Goal: Task Accomplishment & Management: Manage account settings

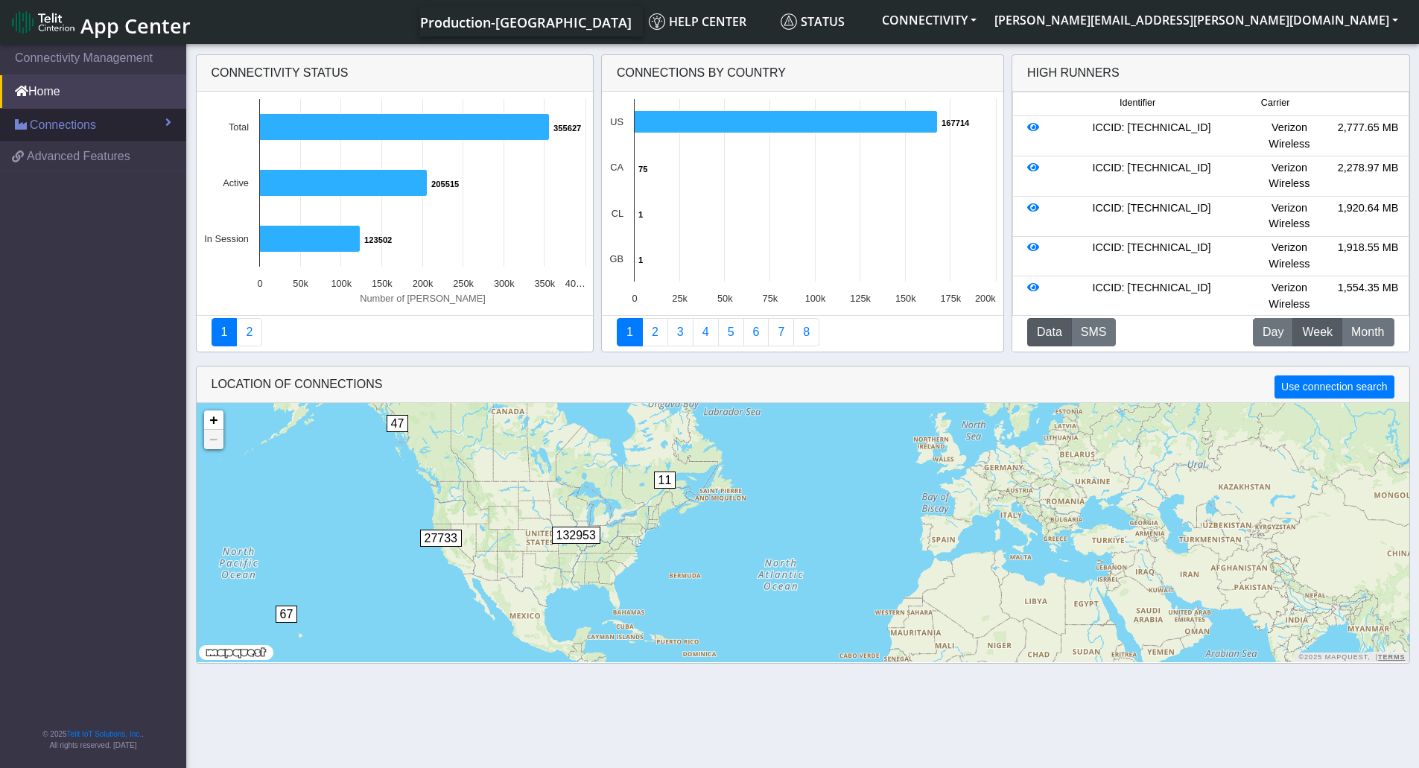
click at [116, 113] on link "Connections" at bounding box center [93, 125] width 186 height 33
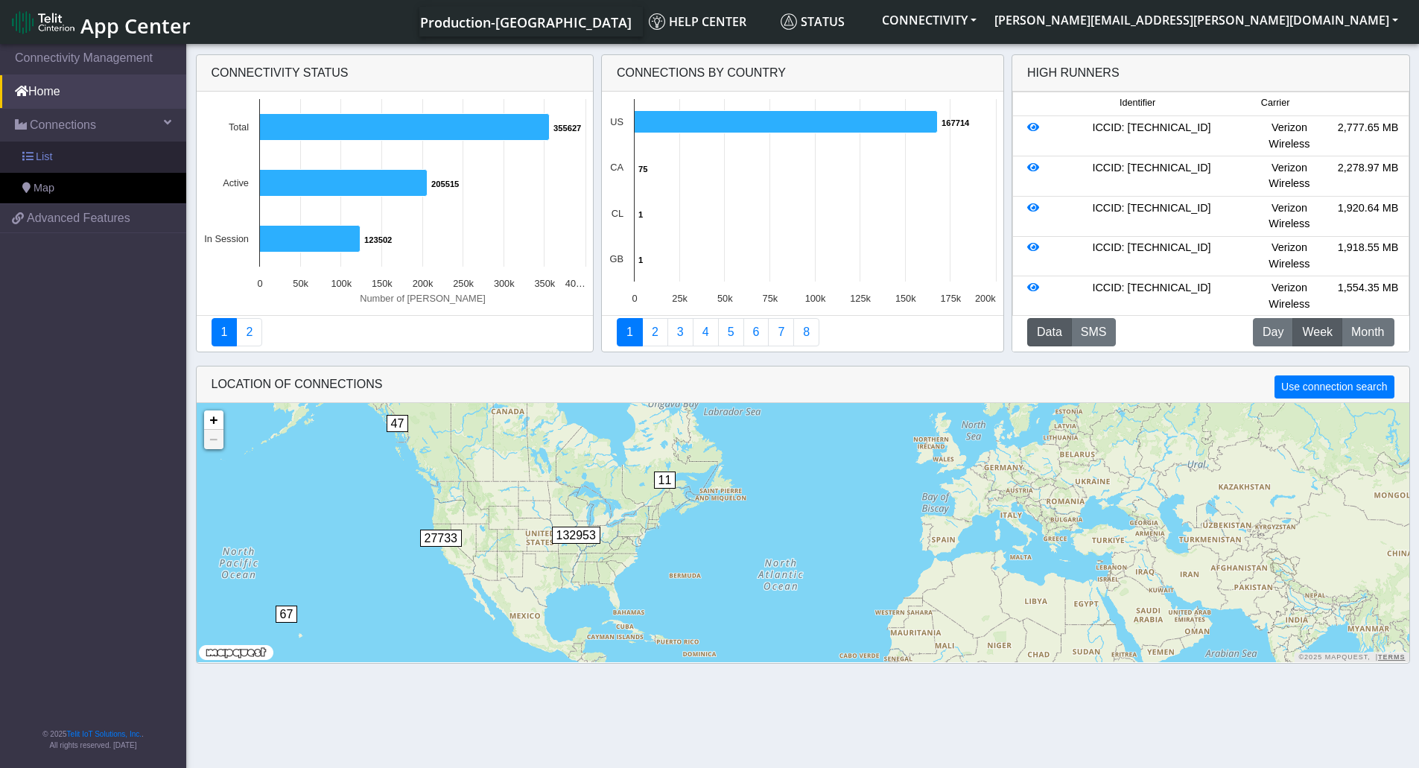
click at [113, 150] on link "List" at bounding box center [93, 157] width 186 height 31
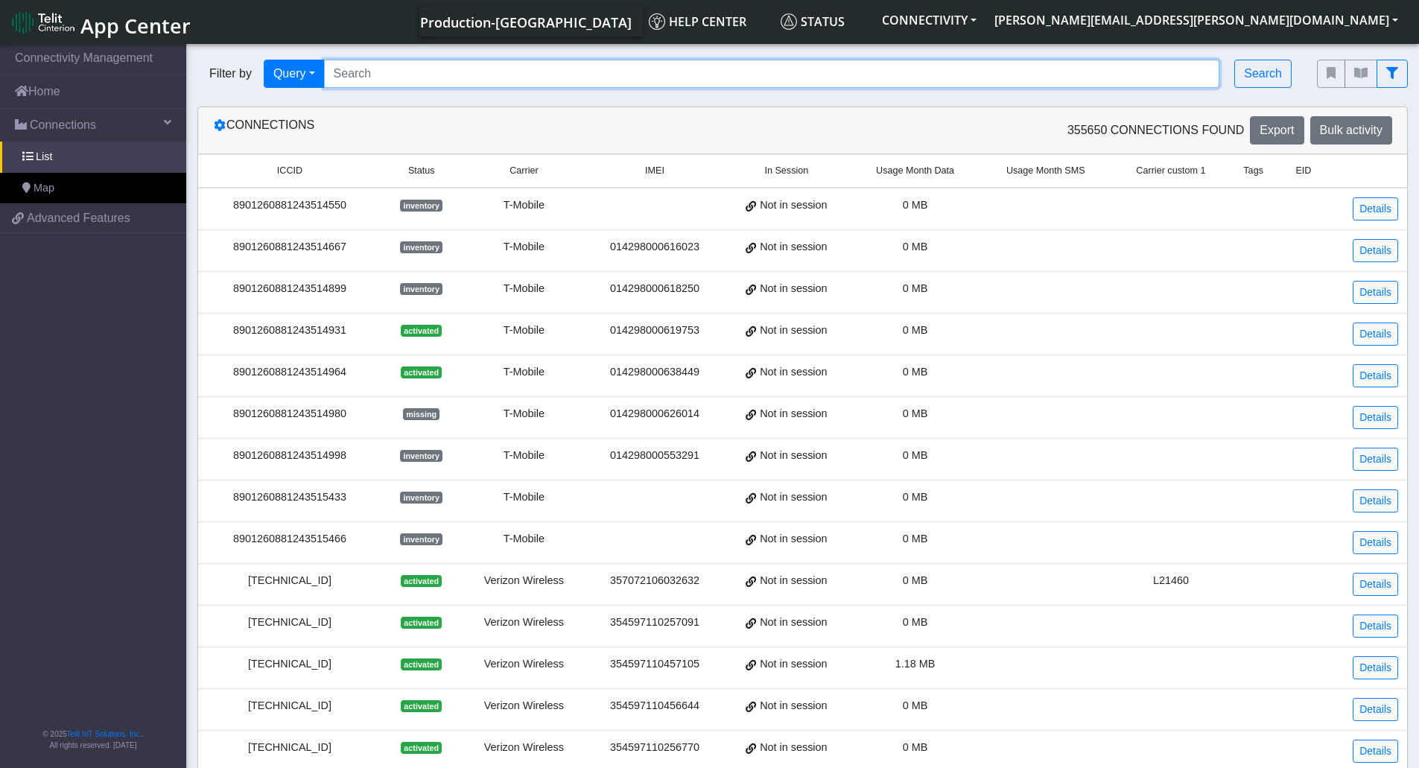
click at [467, 86] on input "Search..." at bounding box center [772, 74] width 896 height 28
paste input "89358152000000324055"
type input "89358152000000324055"
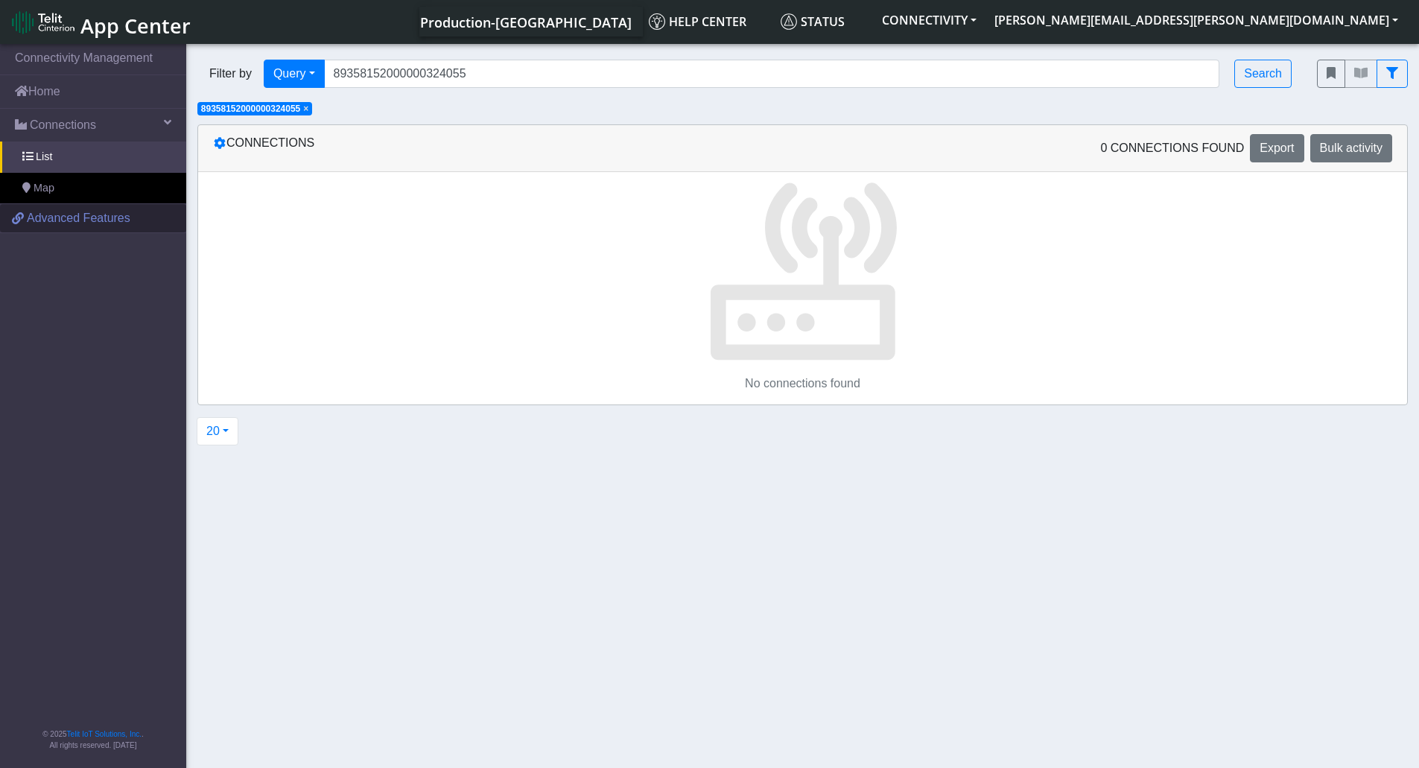
click at [96, 227] on span "Advanced Features" at bounding box center [79, 218] width 104 height 18
click at [83, 123] on span "Connections" at bounding box center [63, 125] width 66 height 18
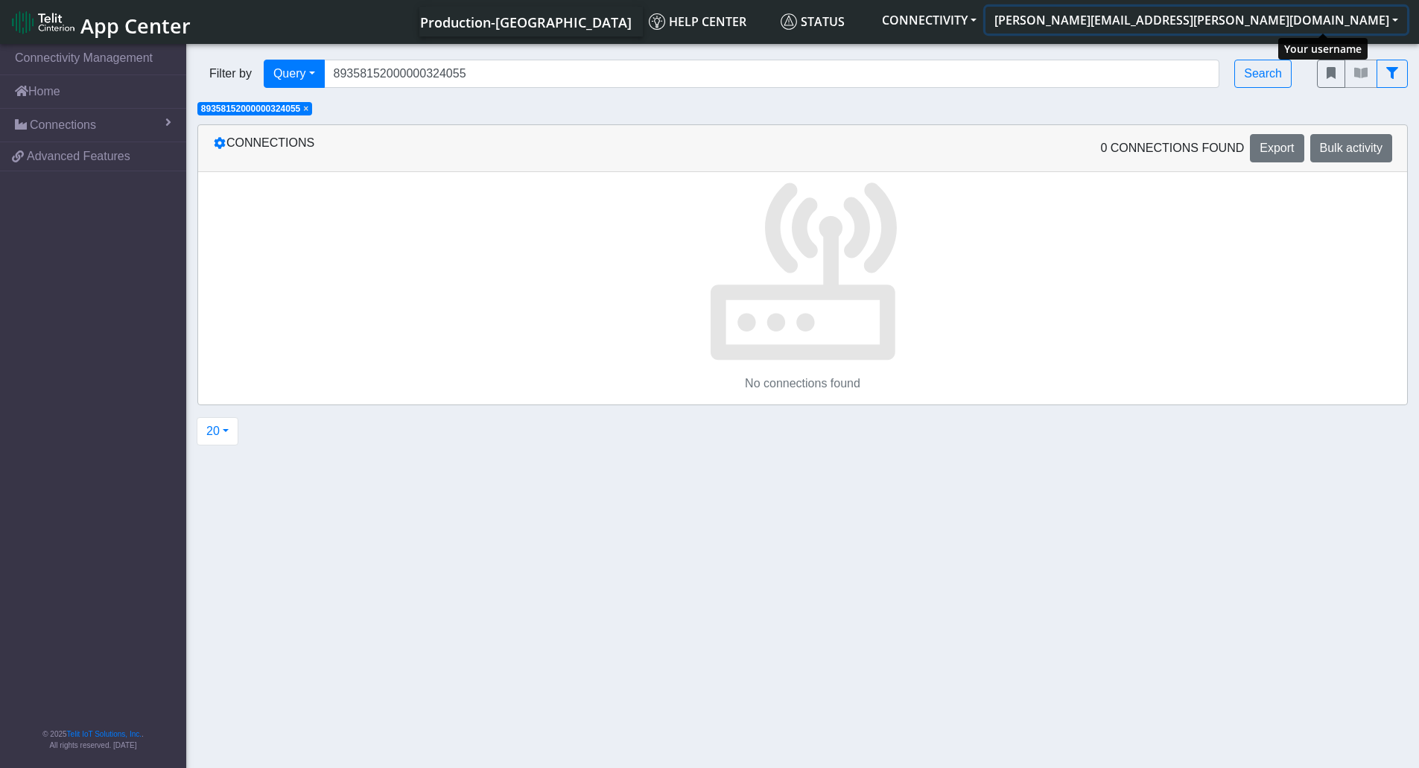
click at [1254, 19] on button "[PERSON_NAME][EMAIL_ADDRESS][PERSON_NAME][DOMAIN_NAME]" at bounding box center [1197, 20] width 422 height 27
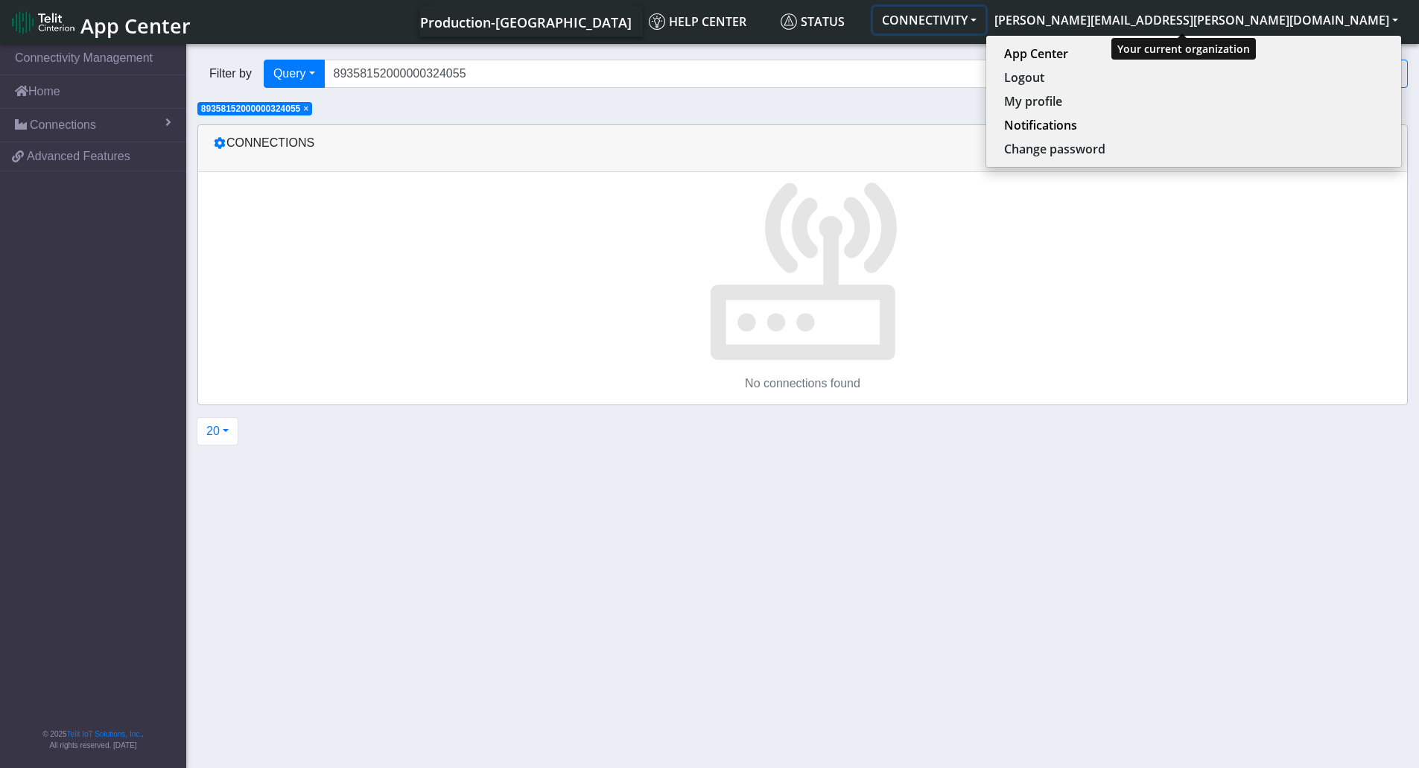
click at [986, 25] on button "CONNECTIVITY" at bounding box center [929, 20] width 113 height 27
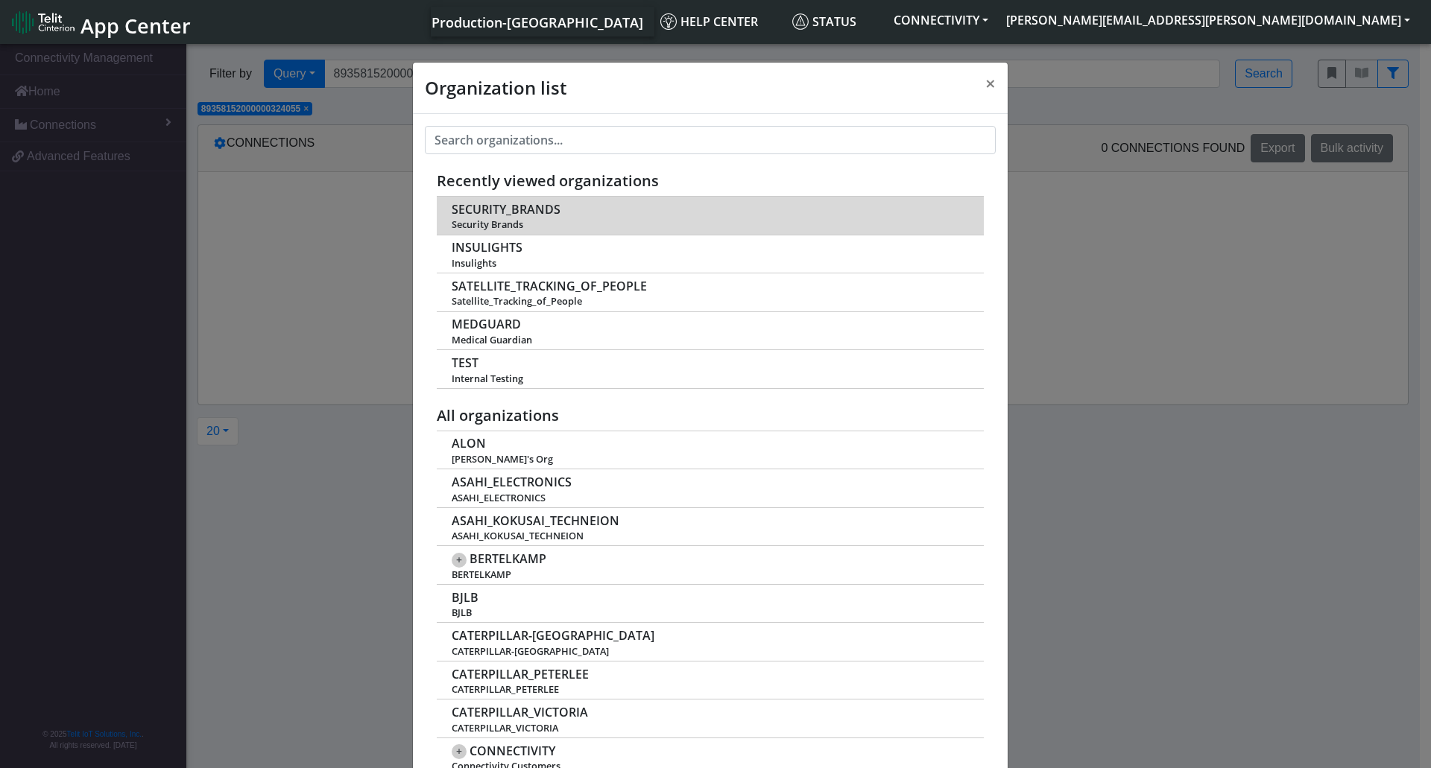
scroll to position [5, 0]
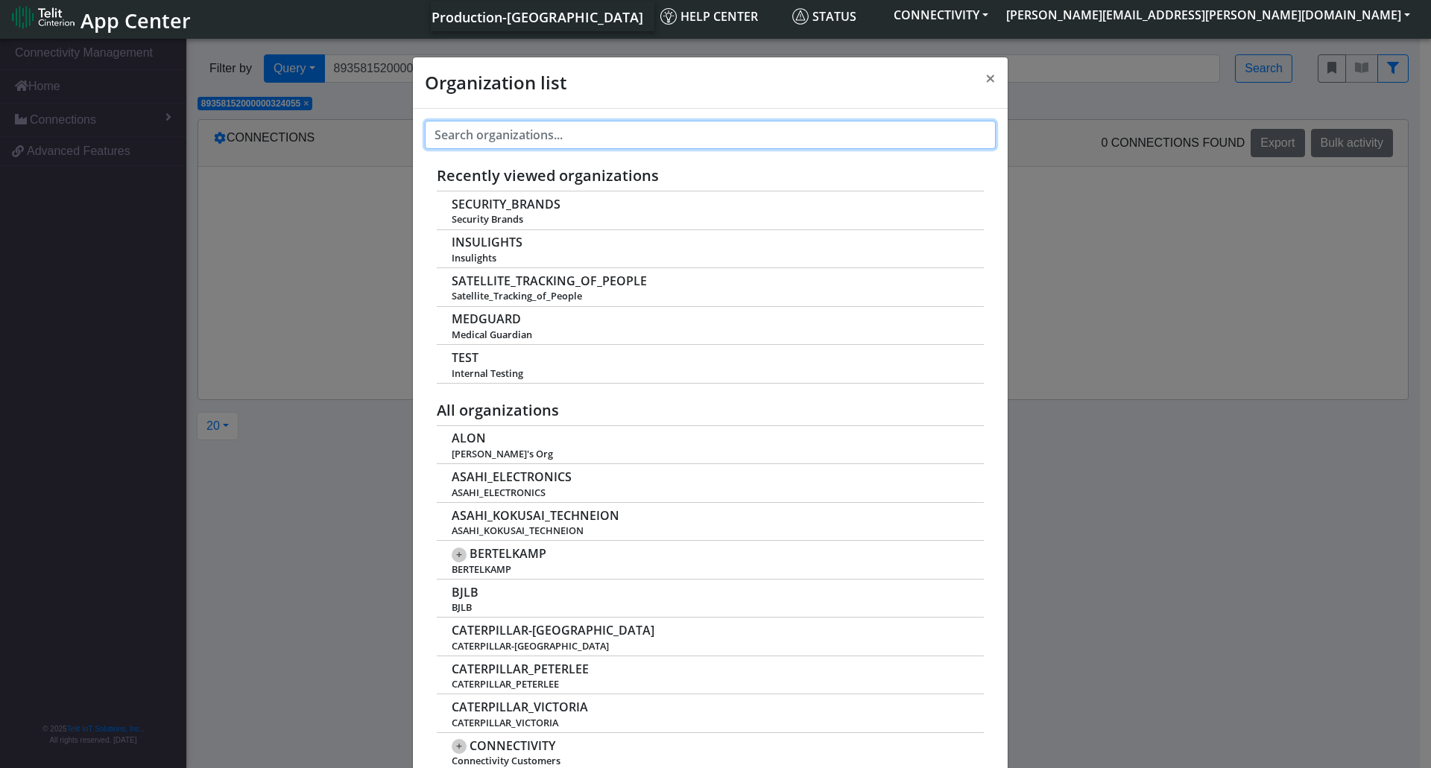
click at [601, 126] on input "text" at bounding box center [710, 135] width 571 height 28
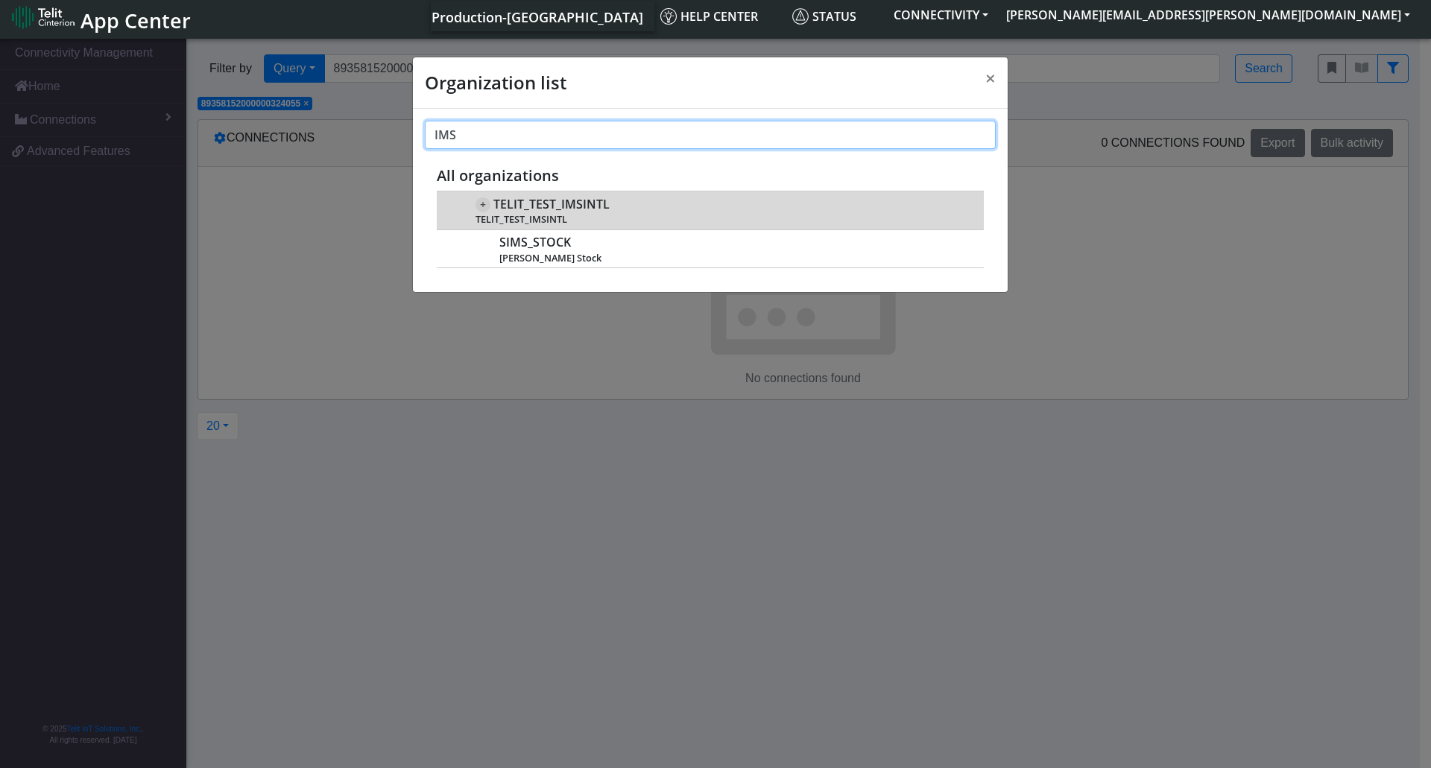
type input "IMS"
click at [601, 209] on span "TELIT_TEST_IMSINTL" at bounding box center [551, 204] width 116 height 14
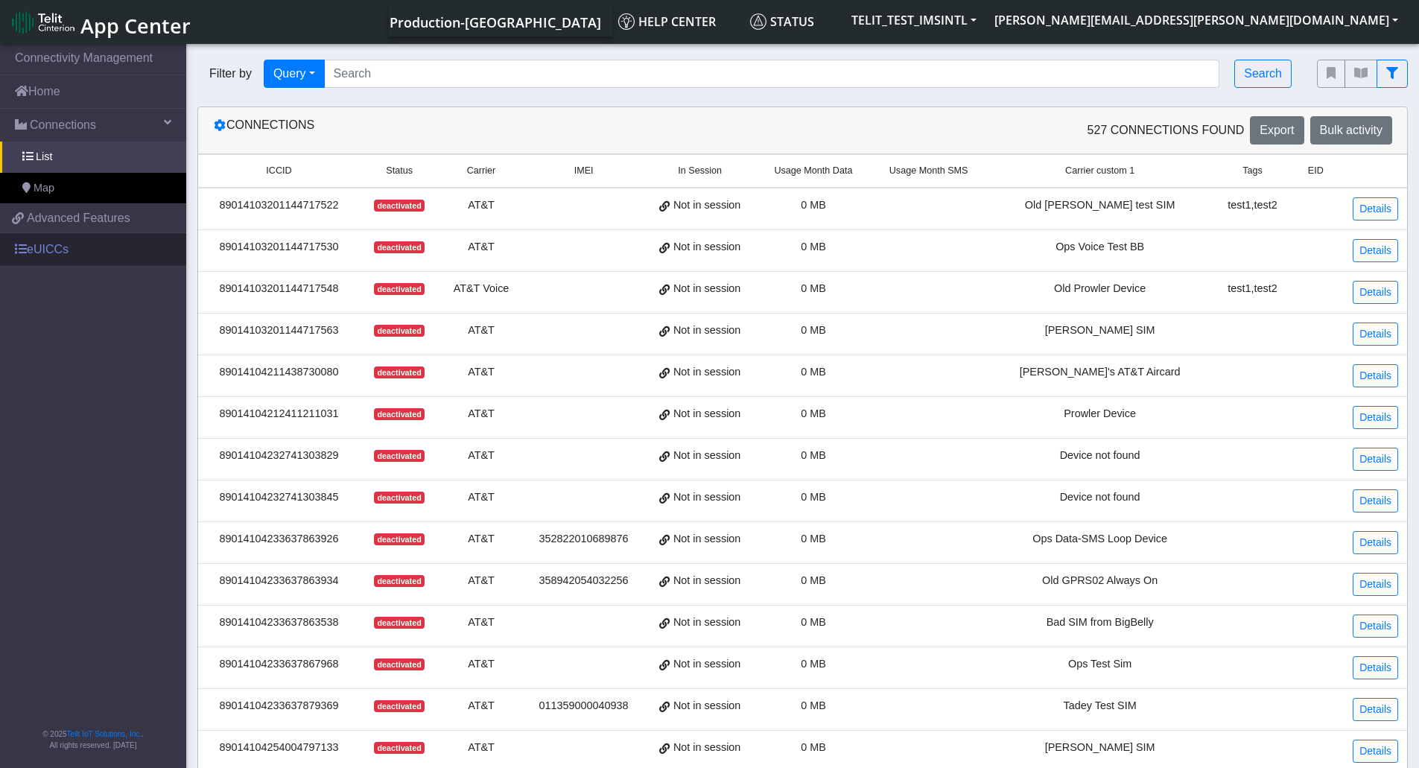
click at [77, 250] on link "eUICCs" at bounding box center [93, 249] width 186 height 33
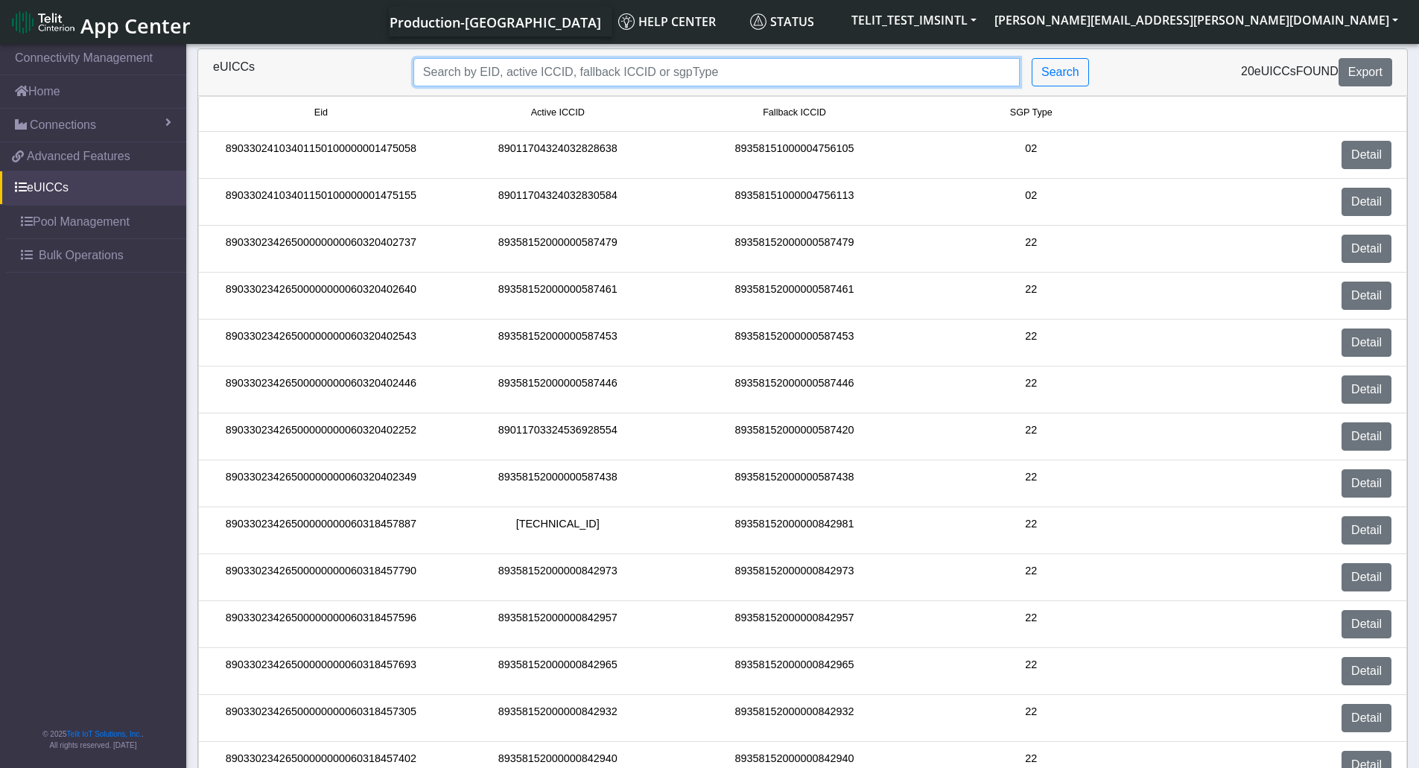
click at [544, 73] on input "Search..." at bounding box center [717, 72] width 606 height 28
paste input "89358152000000324055"
type input "89358152000000324055"
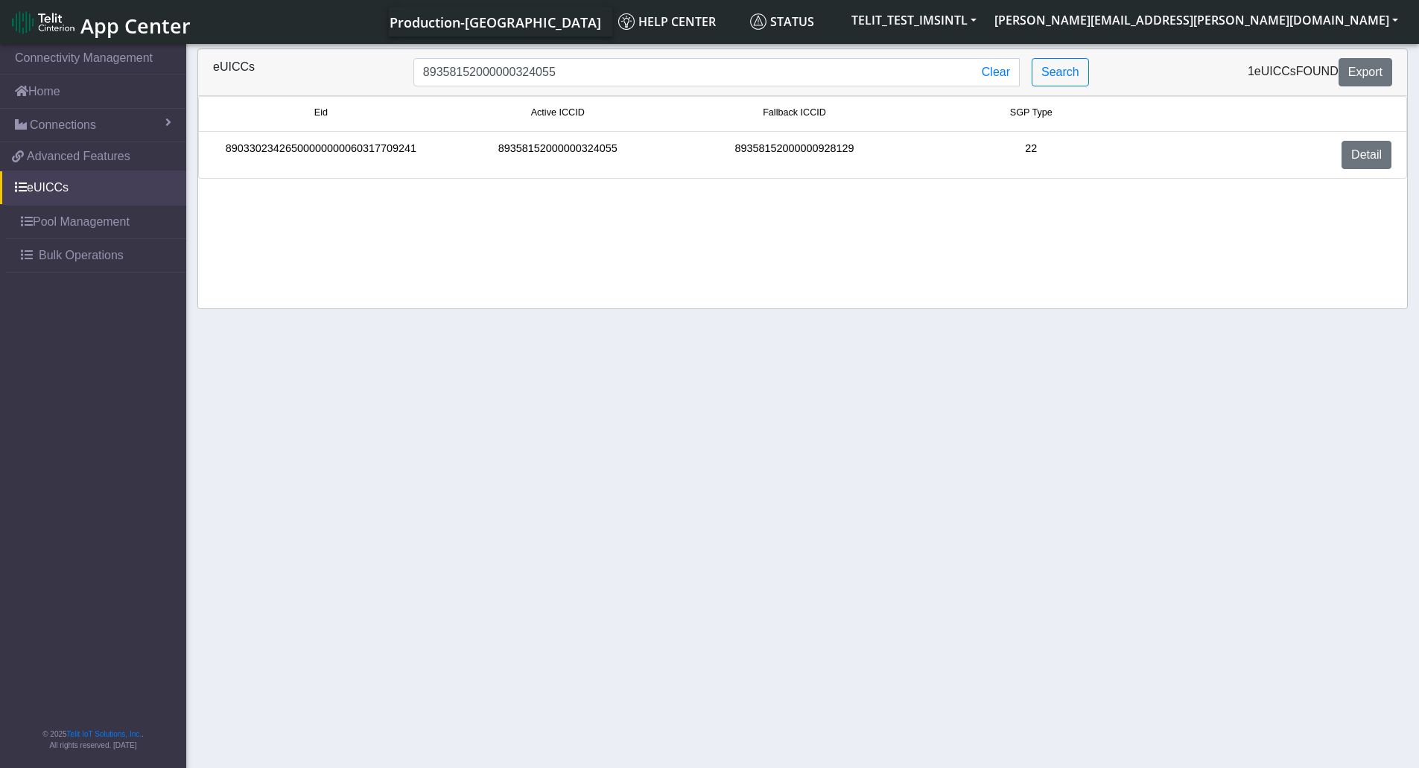
click at [481, 146] on div "89358152000000324055" at bounding box center [558, 155] width 237 height 28
click at [1360, 151] on link "Detail" at bounding box center [1367, 155] width 50 height 28
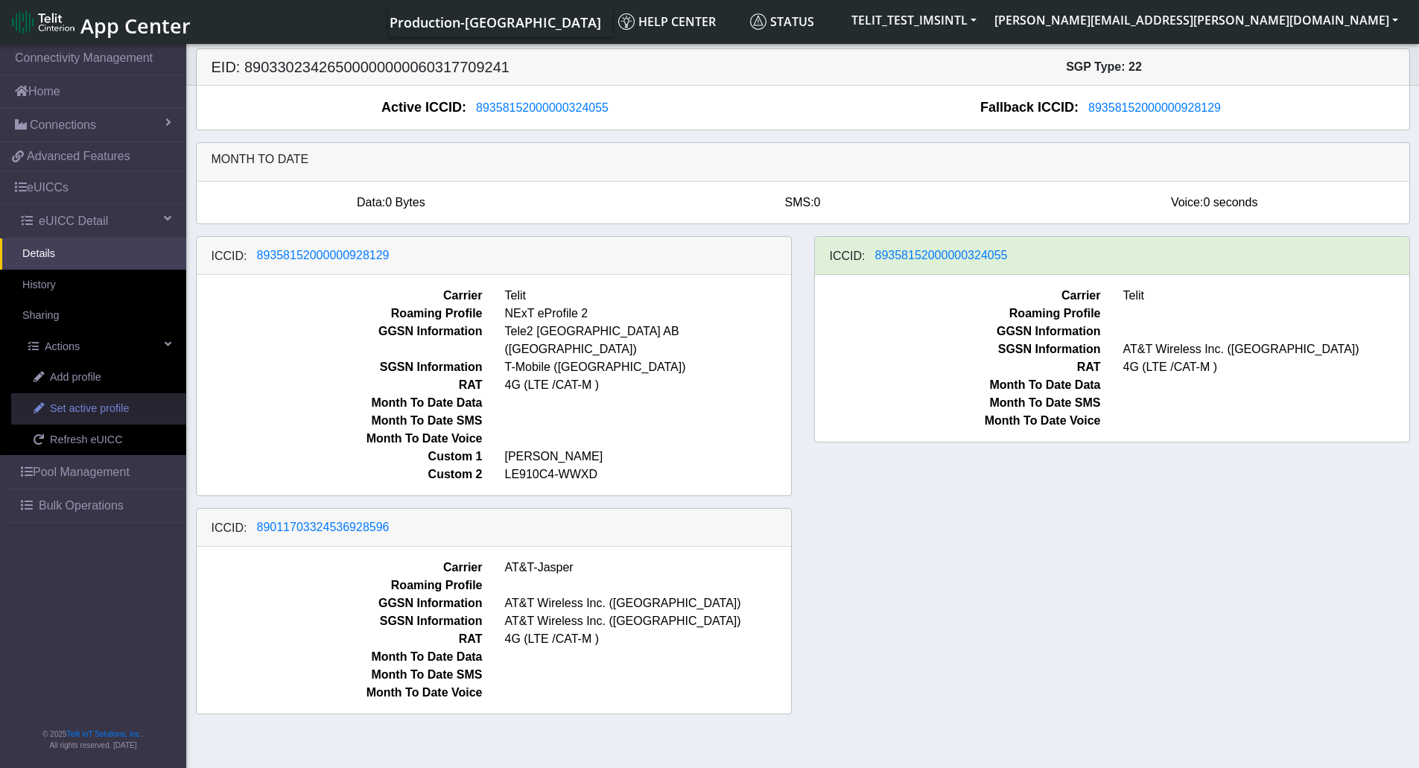
click at [106, 414] on span "Set active profile" at bounding box center [89, 409] width 79 height 16
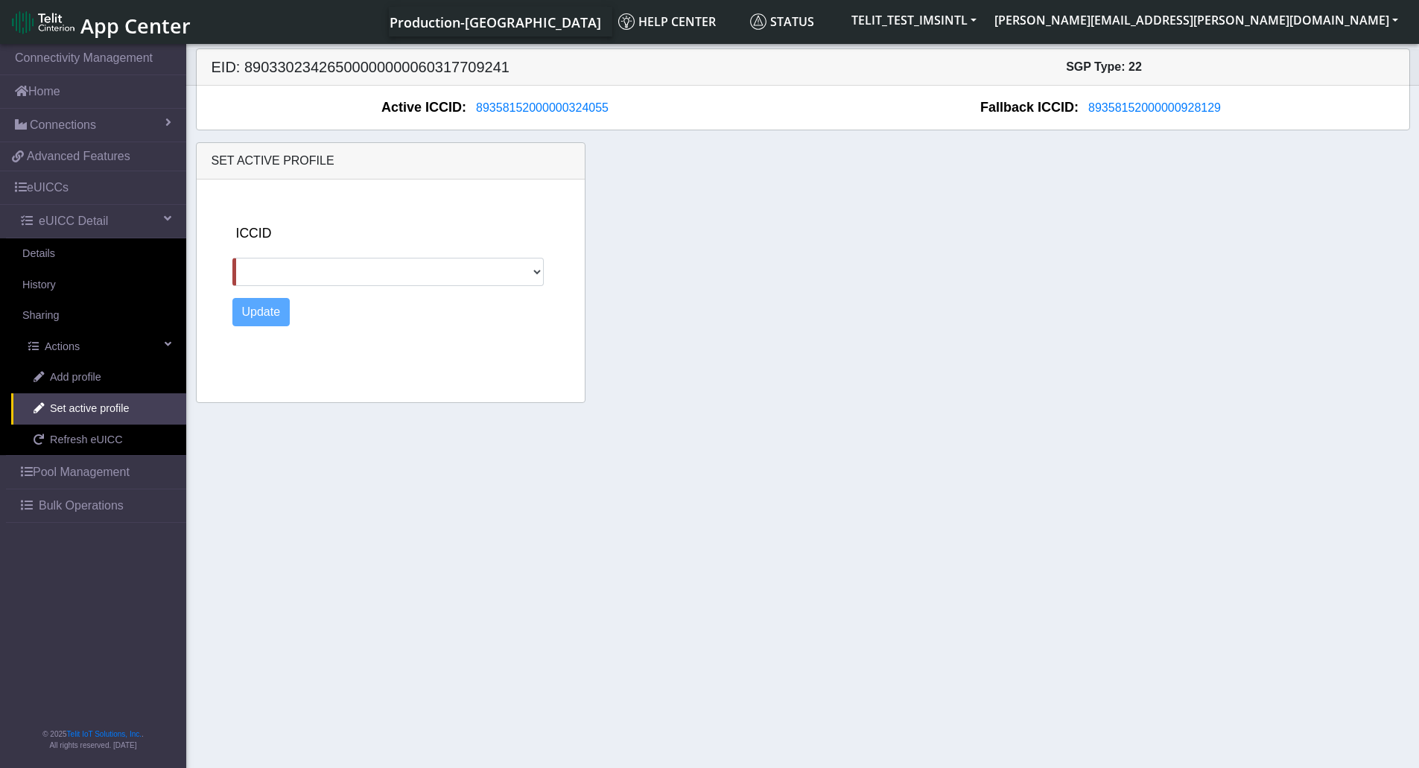
click at [483, 253] on div "ICCID 89358152000000928129 89011703324536928596" at bounding box center [405, 255] width 346 height 63
click at [460, 274] on select "89358152000000928129 89011703324536928596" at bounding box center [388, 272] width 312 height 28
select select "89358152000000928129"
click at [232, 258] on select "89358152000000928129 89011703324536928596" at bounding box center [388, 272] width 312 height 28
click at [268, 307] on button "Update" at bounding box center [261, 312] width 58 height 28
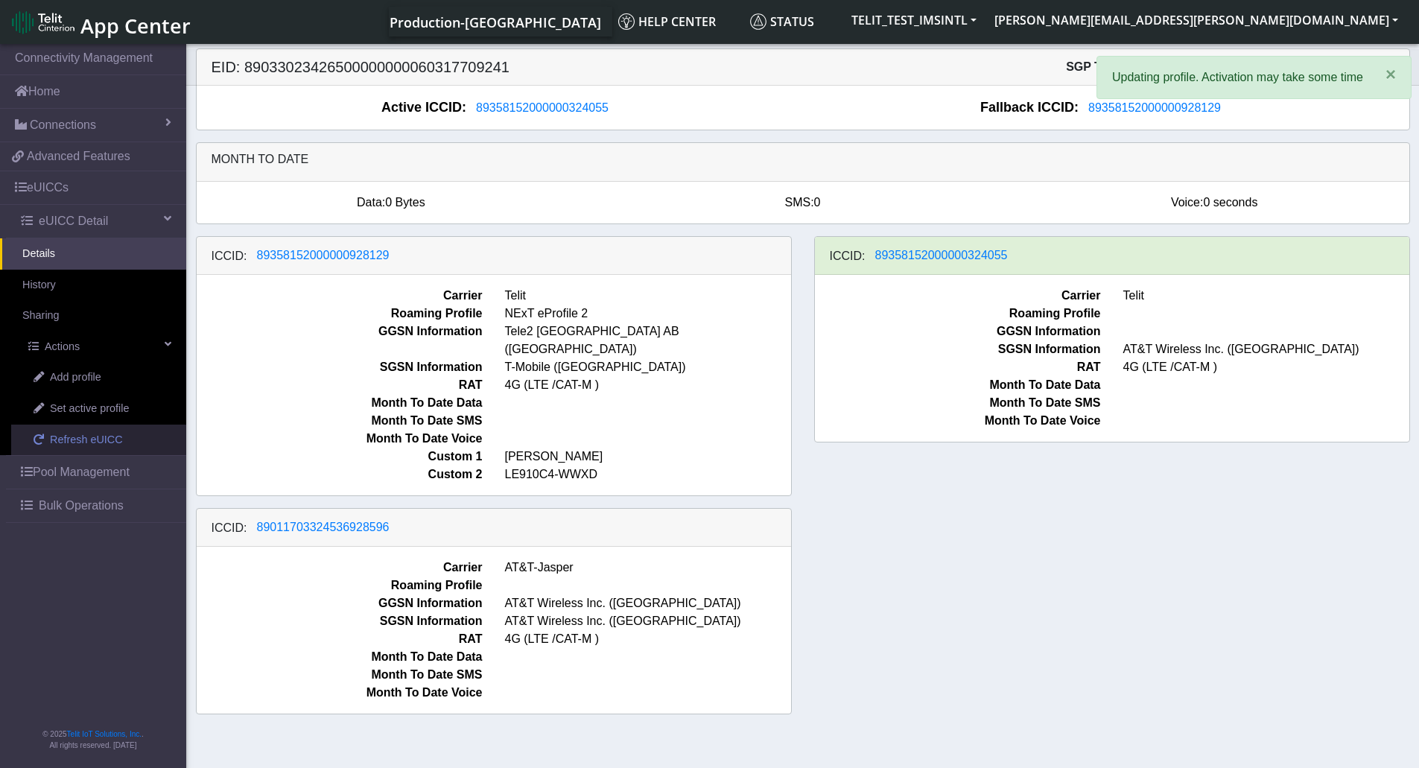
click at [83, 435] on span "Refresh eUICC" at bounding box center [86, 440] width 73 height 16
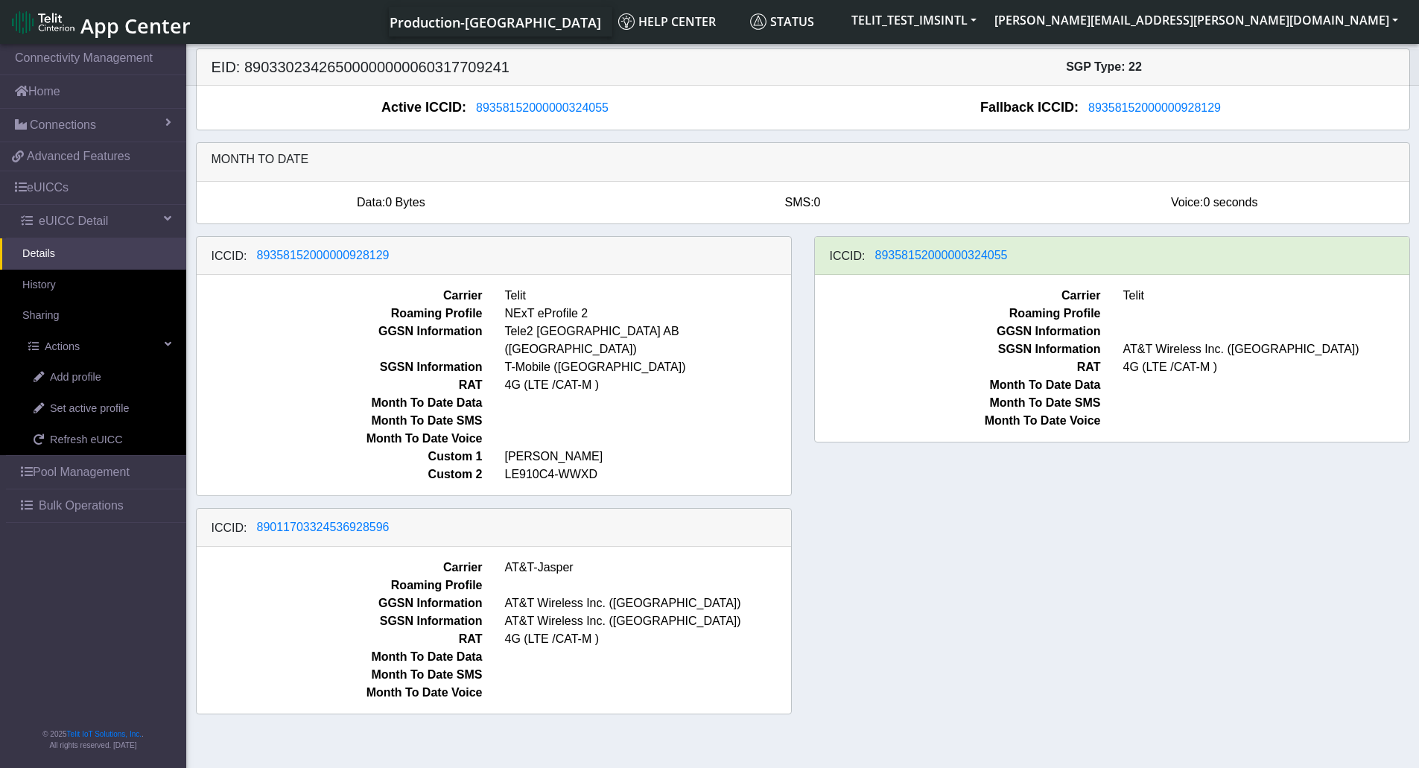
click at [1192, 565] on div "ICCID: 89358152000000928129 Carrier Telit Roaming Profile NExT eProfile 2 GGSN …" at bounding box center [803, 481] width 1237 height 490
drag, startPoint x: 102, startPoint y: 445, endPoint x: 110, endPoint y: 440, distance: 8.7
click at [102, 445] on span "Refresh eUICC" at bounding box center [86, 440] width 73 height 16
click at [56, 439] on span "Refresh eUICC" at bounding box center [86, 440] width 73 height 16
click at [1202, 586] on div "ICCID: [TECHNICAL_ID] Carrier Telit Roaming Profile NExT eProfile 2 GGSN Inform…" at bounding box center [803, 481] width 1237 height 490
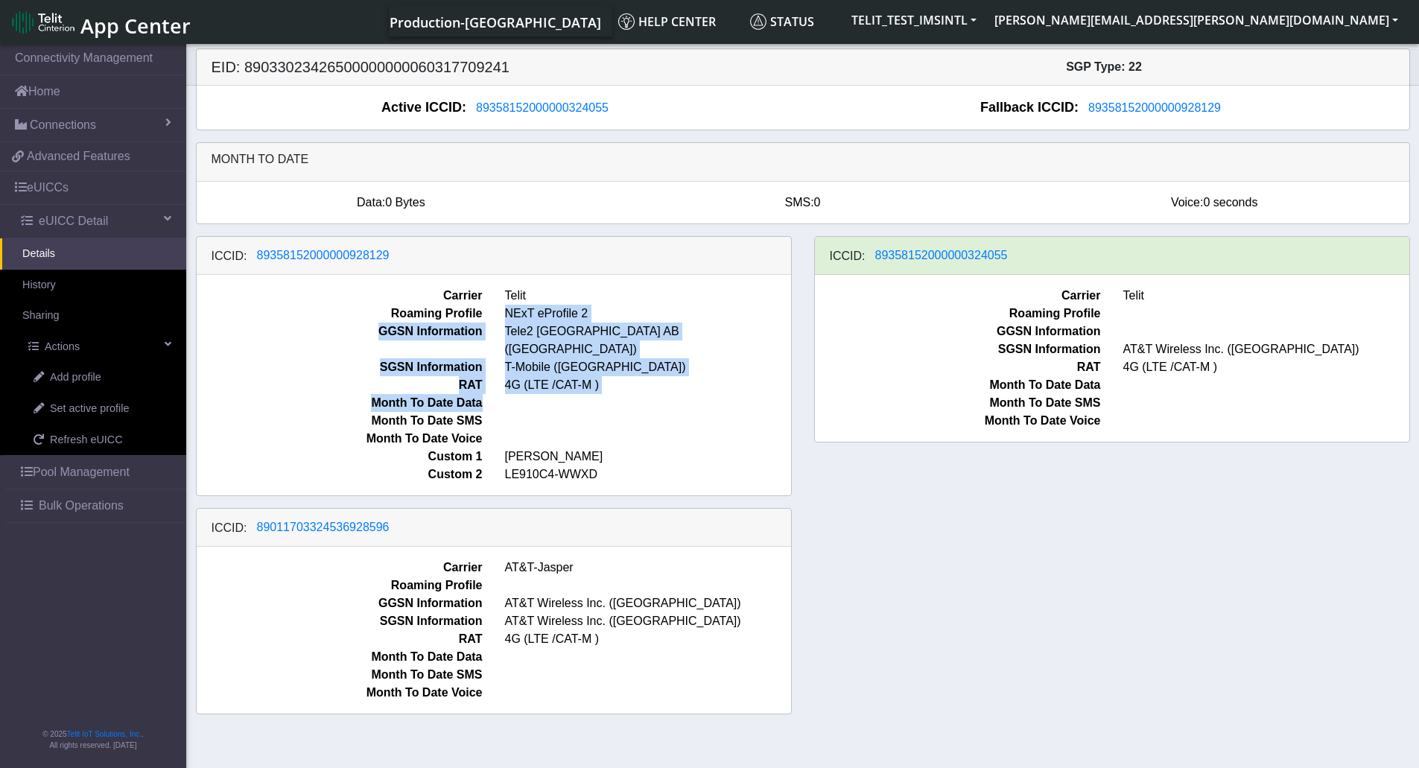
drag, startPoint x: 617, startPoint y: 373, endPoint x: 508, endPoint y: 308, distance: 126.2
click at [508, 308] on div "Carrier Telit Roaming Profile NExT eProfile 2 GGSN Information Tele2 Sverige AB…" at bounding box center [494, 385] width 595 height 221
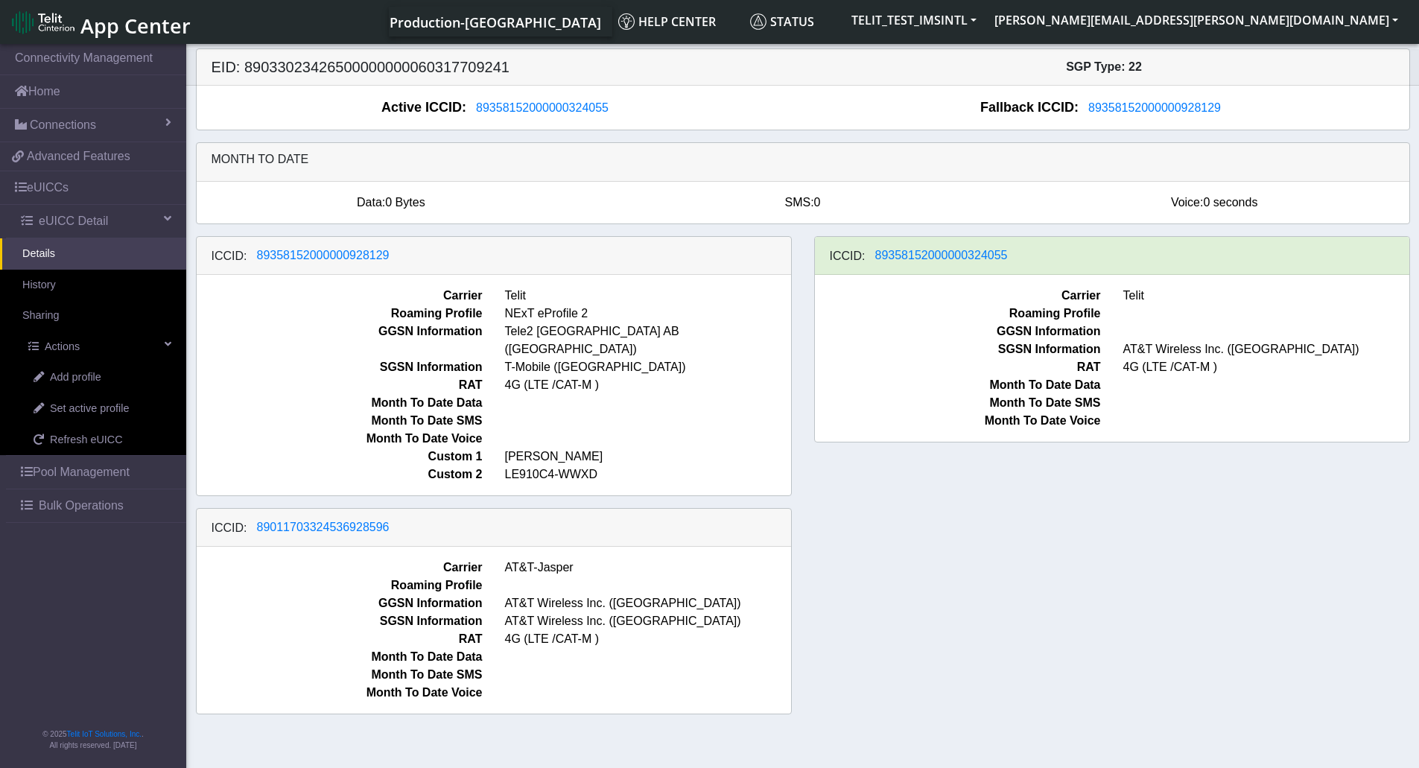
click at [738, 412] on span at bounding box center [648, 421] width 308 height 18
drag, startPoint x: 733, startPoint y: 398, endPoint x: 314, endPoint y: 361, distance: 420.4
click at [732, 412] on span at bounding box center [648, 421] width 308 height 18
click at [128, 405] on span "Set active profile" at bounding box center [89, 409] width 79 height 16
select select
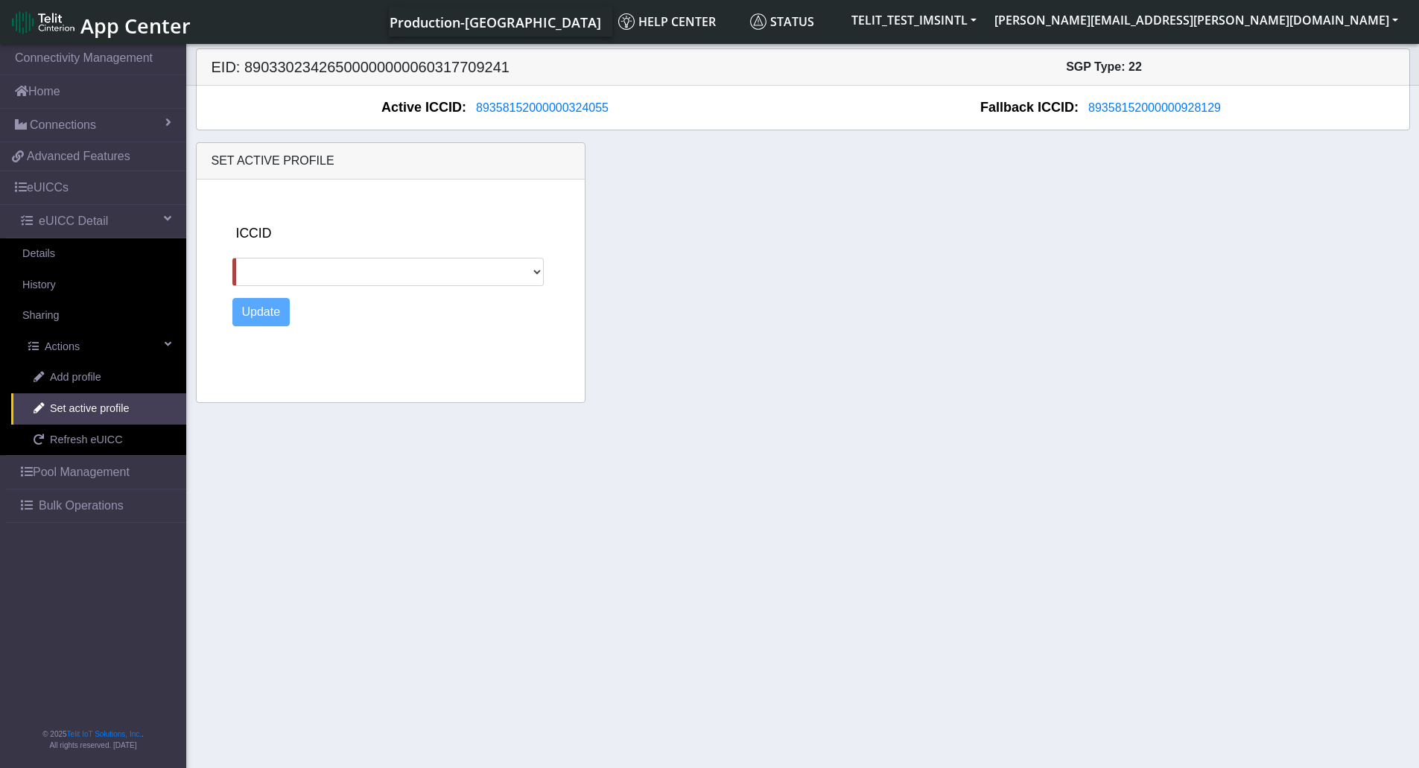
click at [346, 289] on div "ICCID 89358152000000928129 89011703324536928596 Update" at bounding box center [405, 288] width 358 height 217
click at [352, 279] on select "89358152000000928129 89011703324536928596" at bounding box center [388, 272] width 312 height 28
click at [660, 238] on div "Set active profile ICCID 89358152000000928129 89011703324536928596 Update" at bounding box center [803, 272] width 1237 height 261
click at [87, 411] on span "Set active profile" at bounding box center [89, 409] width 79 height 16
click at [93, 246] on link "Details" at bounding box center [93, 253] width 186 height 31
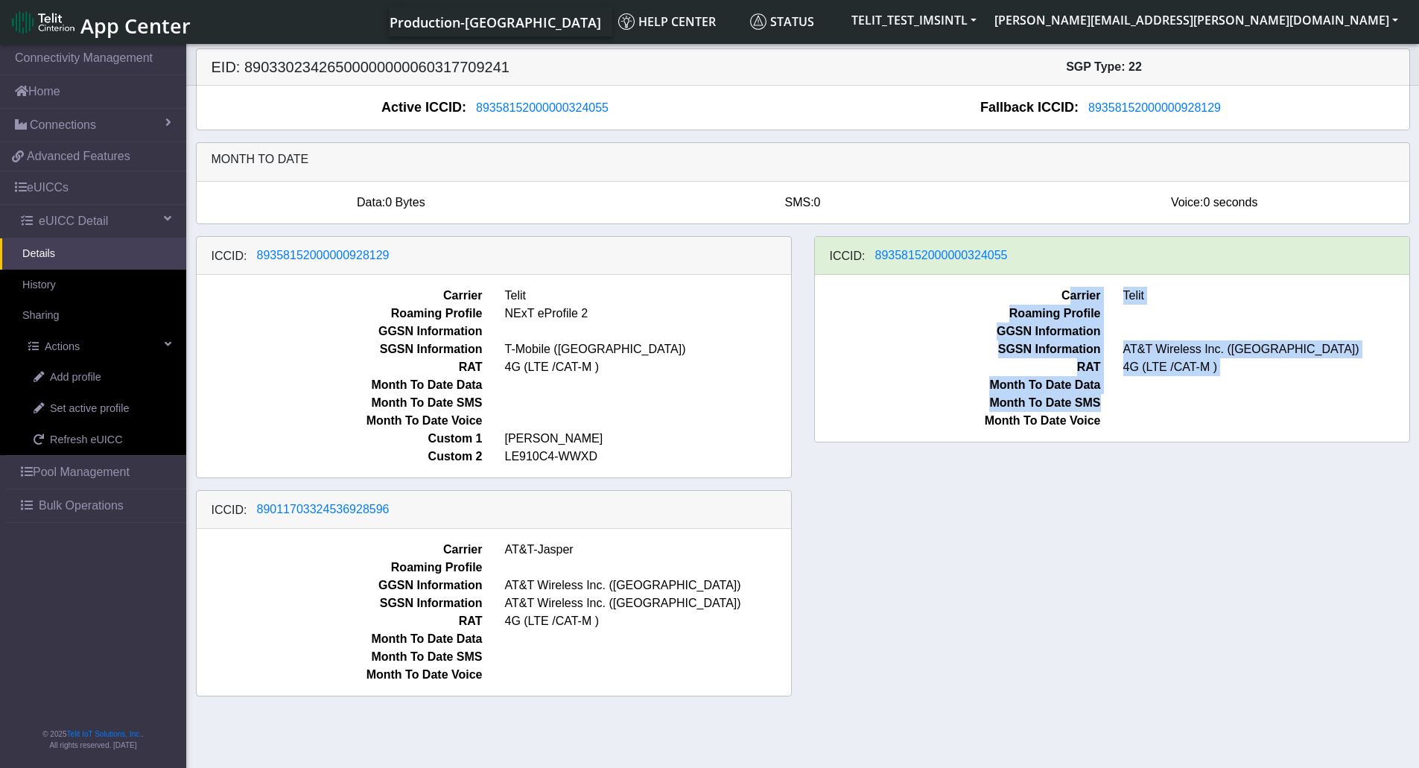
drag, startPoint x: 1250, startPoint y: 387, endPoint x: 1067, endPoint y: 278, distance: 213.5
click at [1067, 278] on div "Carrier Telit Roaming Profile GGSN Information SGSN Information AT&T Wireless I…" at bounding box center [1112, 358] width 595 height 167
click at [1192, 376] on span "4G (LTE /CAT-M )" at bounding box center [1266, 367] width 308 height 18
drag, startPoint x: 1208, startPoint y: 436, endPoint x: 1016, endPoint y: 297, distance: 237.4
click at [1016, 297] on div "Carrier Telit Roaming Profile GGSN Information SGSN Information AT&T Wireless I…" at bounding box center [1112, 358] width 595 height 167
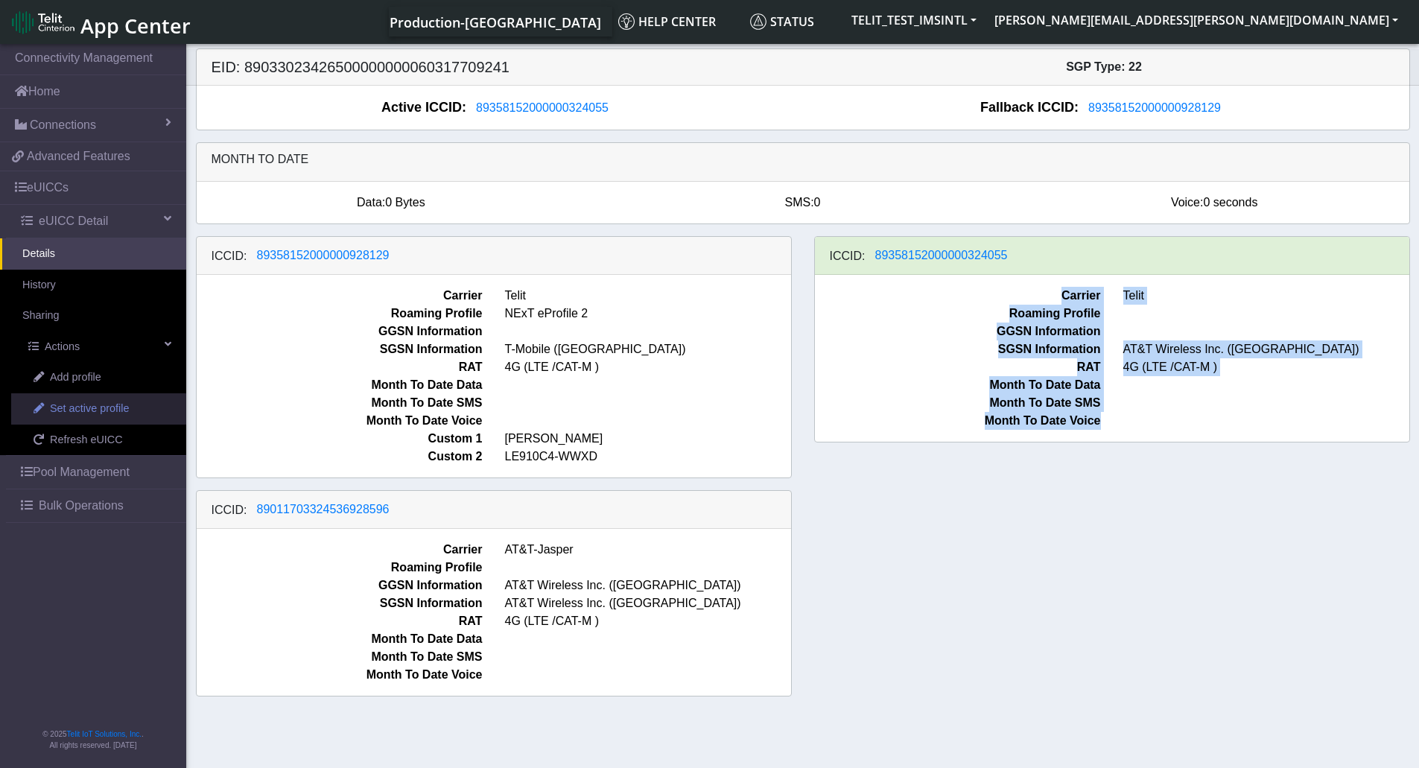
click at [117, 416] on span "Set active profile" at bounding box center [89, 409] width 79 height 16
select select
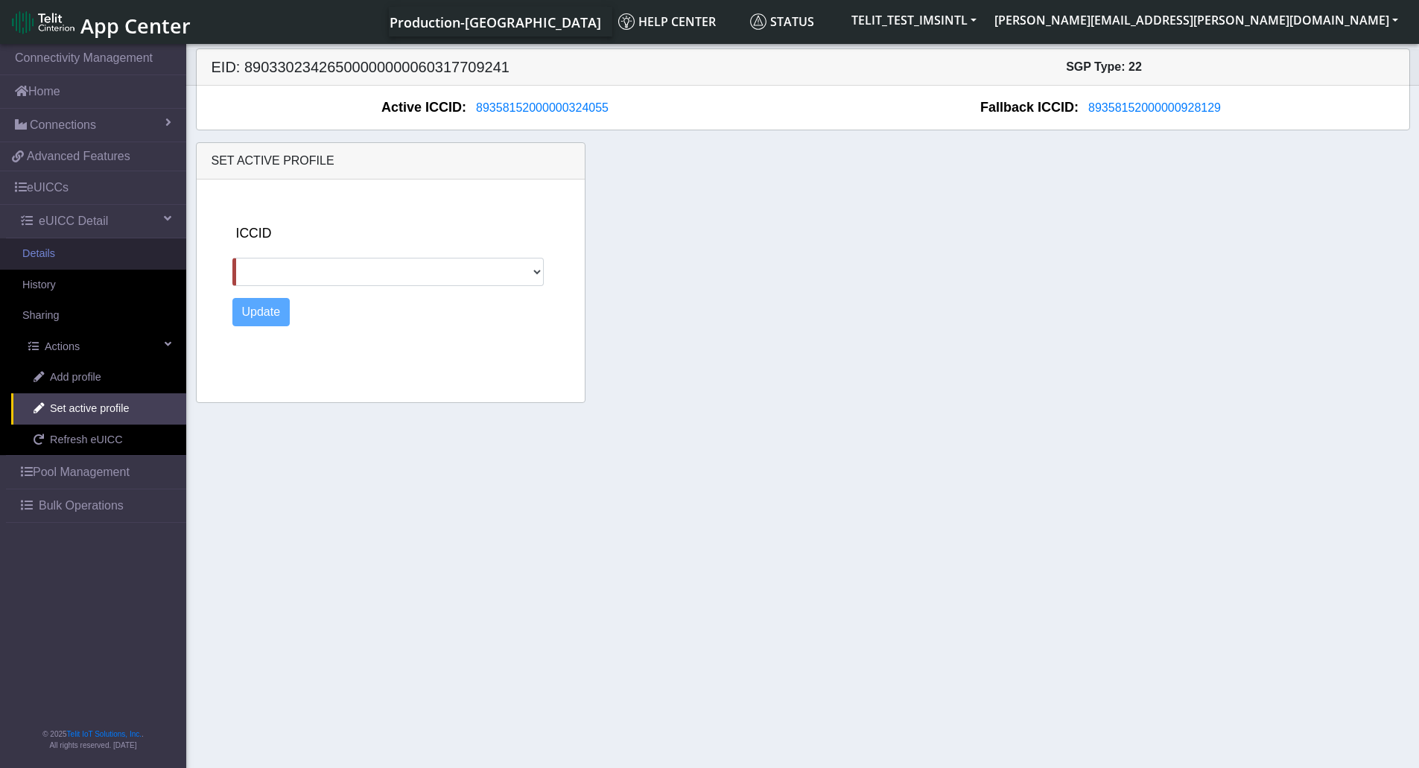
click at [75, 260] on link "Details" at bounding box center [93, 253] width 186 height 31
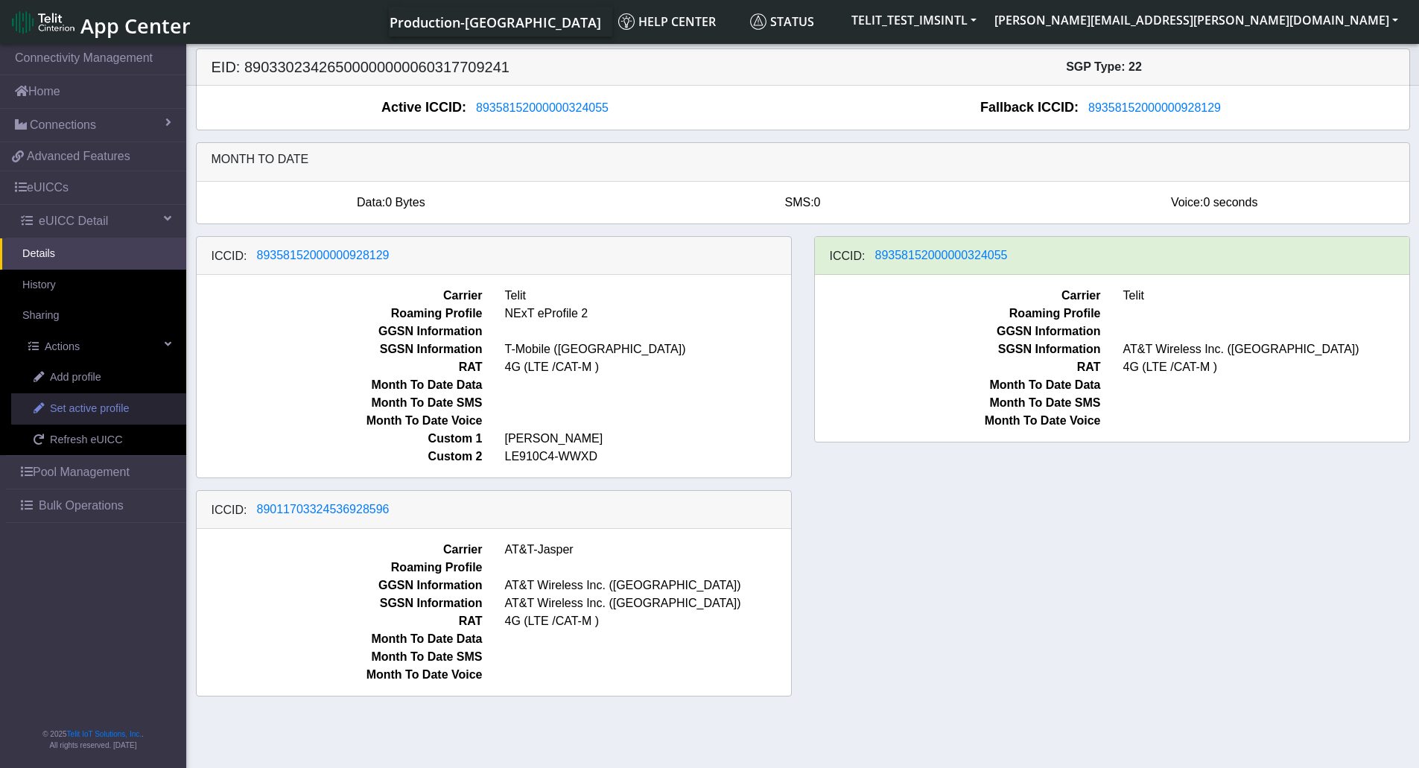
click at [86, 410] on span "Set active profile" at bounding box center [89, 409] width 79 height 16
select select
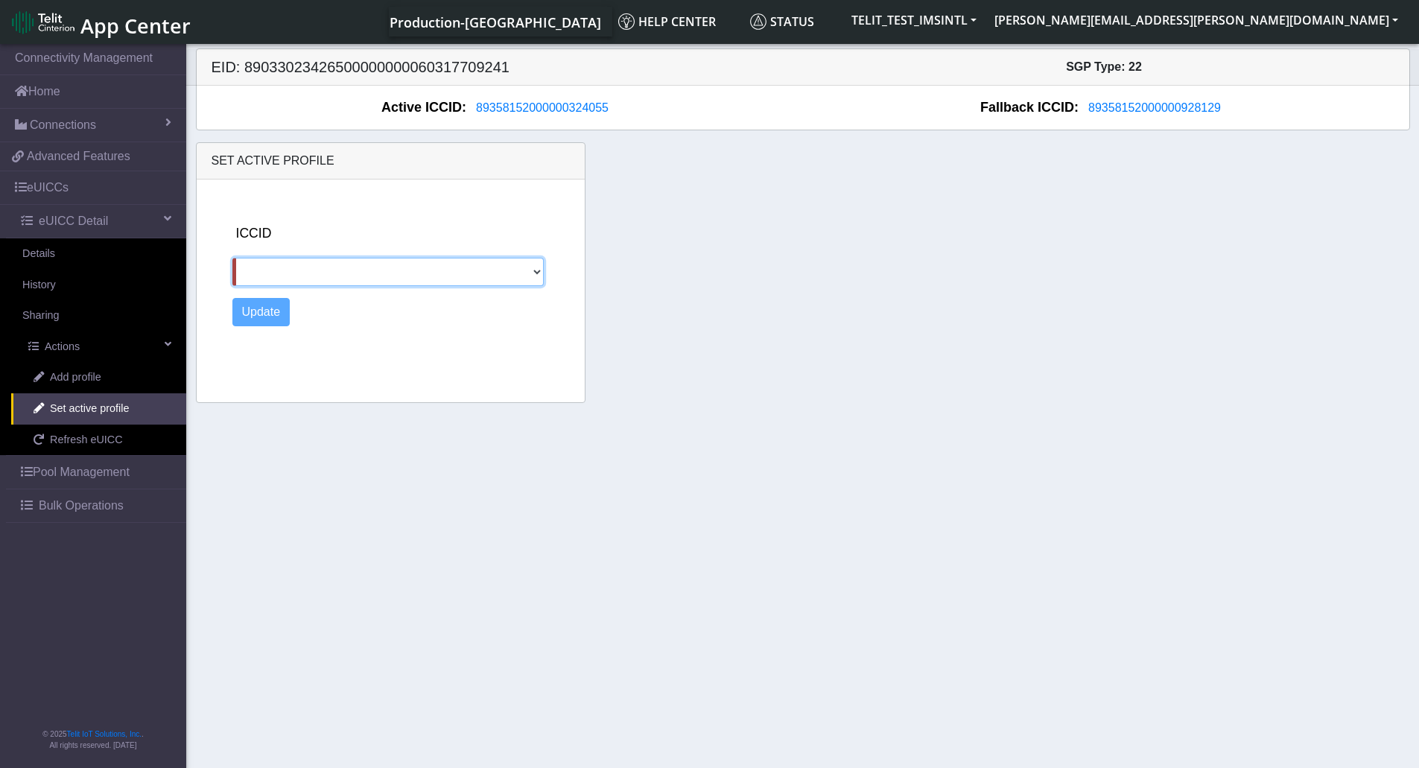
click at [404, 279] on select "89358152000000928129 89011703324536928596" at bounding box center [388, 272] width 312 height 28
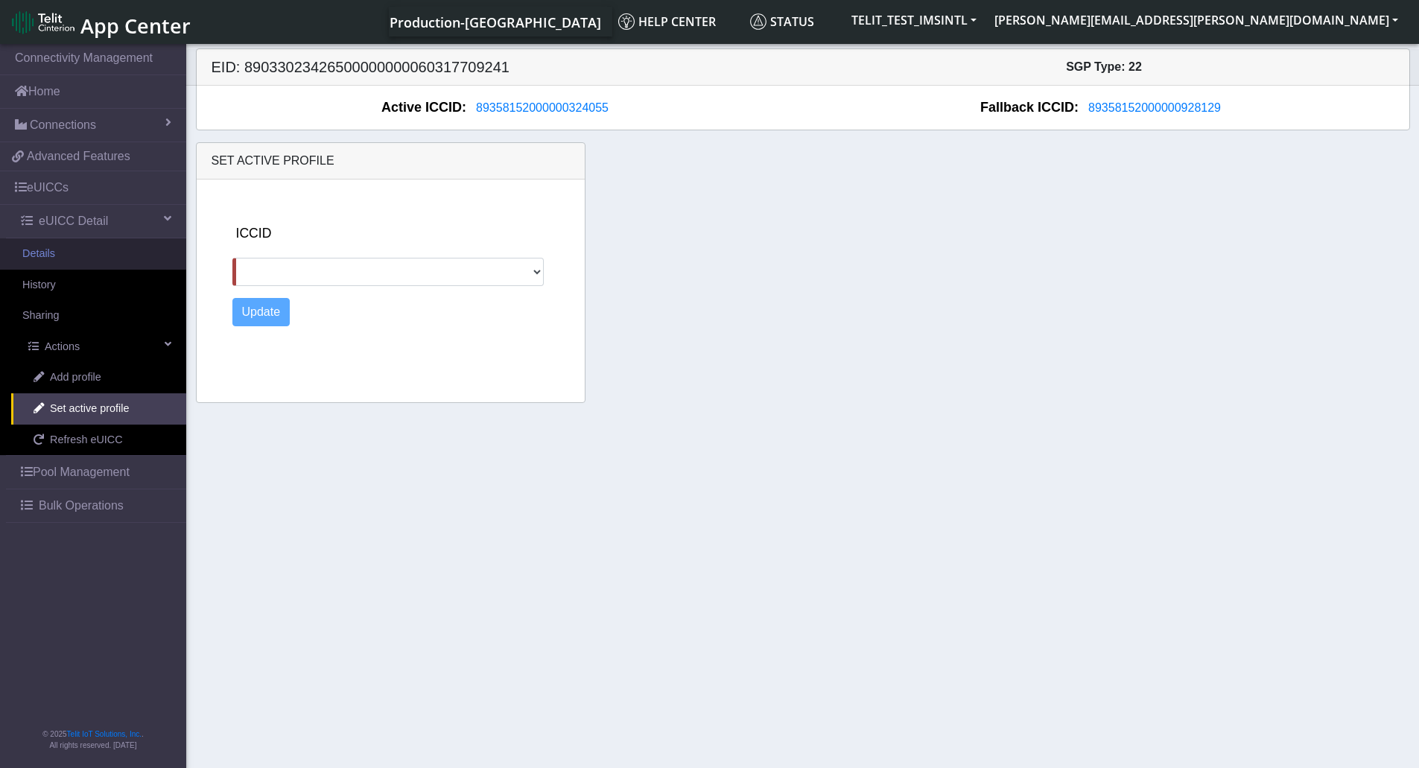
click at [78, 250] on link "Details" at bounding box center [93, 253] width 186 height 31
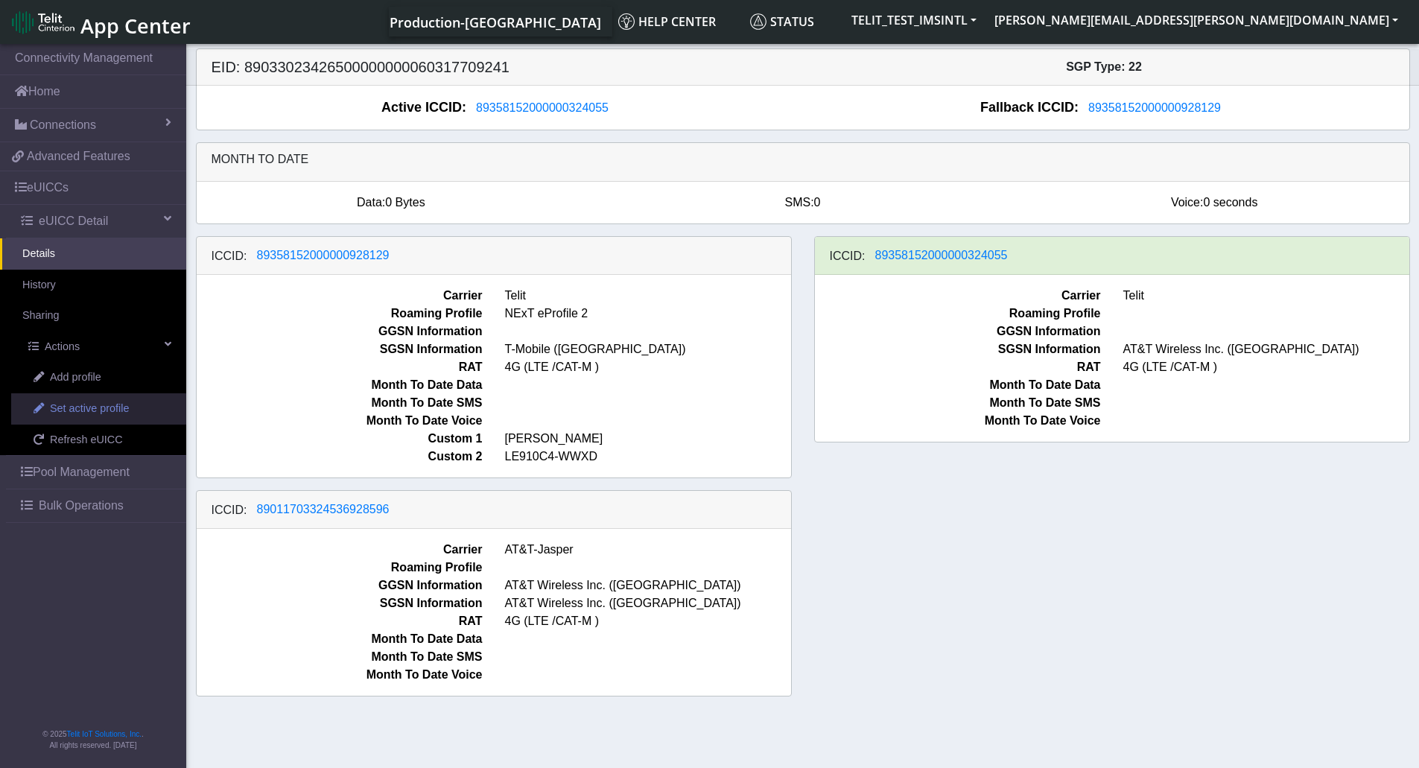
click at [110, 407] on span "Set active profile" at bounding box center [89, 409] width 79 height 16
select select
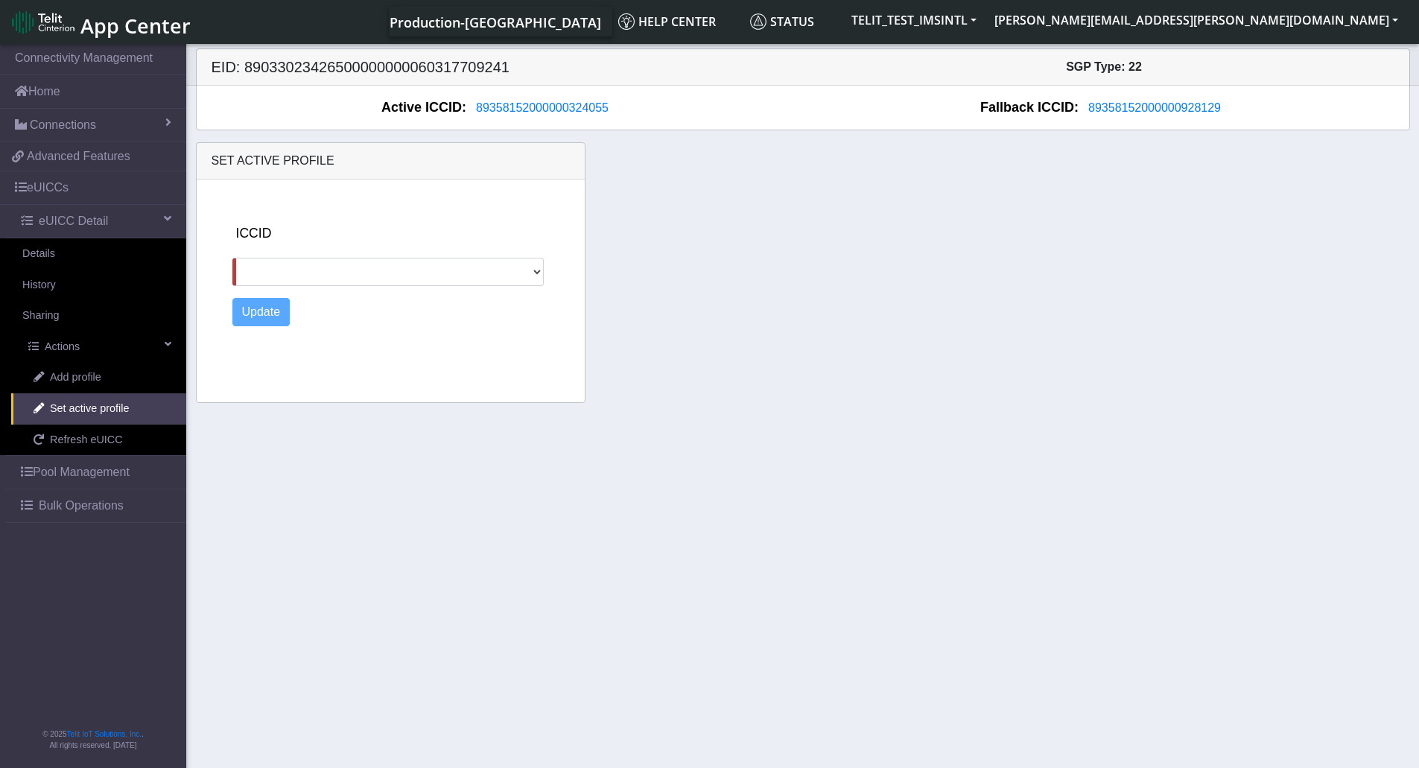
click at [379, 250] on div "ICCID 89358152000000928129 89011703324536928596" at bounding box center [405, 255] width 346 height 63
click at [370, 270] on select "89358152000000928129 89011703324536928596" at bounding box center [388, 272] width 312 height 28
drag, startPoint x: 730, startPoint y: 294, endPoint x: 626, endPoint y: 300, distance: 104.5
click at [730, 294] on div "Set active profile ICCID 89358152000000928129 89011703324536928596 Update" at bounding box center [803, 272] width 1237 height 261
click at [79, 261] on link "Details" at bounding box center [93, 253] width 186 height 31
